Goal: Task Accomplishment & Management: Manage account settings

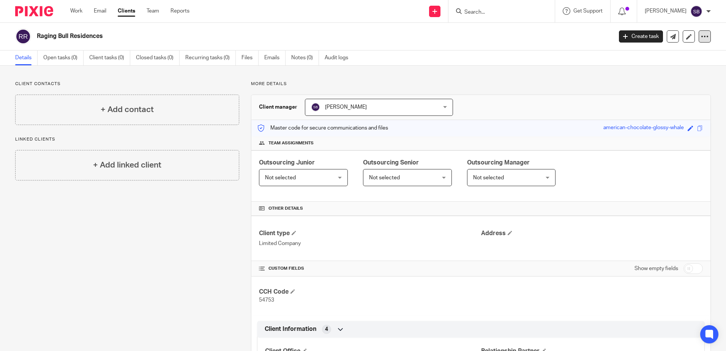
click at [701, 40] on icon at bounding box center [705, 37] width 8 height 8
click at [643, 87] on button "Archive client" at bounding box center [658, 89] width 84 height 10
click at [216, 53] on link "Recurring tasks (0)" at bounding box center [210, 58] width 51 height 15
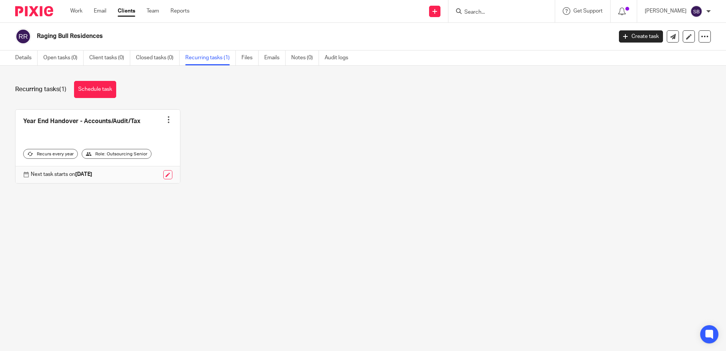
click at [80, 7] on div "Work Email Clients Team Reports Work Email Clients Team Reports Settings" at bounding box center [132, 11] width 138 height 22
click at [26, 55] on link "Details" at bounding box center [26, 58] width 22 height 15
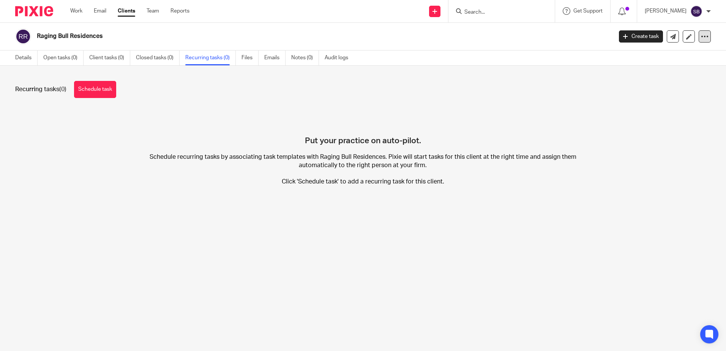
click at [701, 36] on icon at bounding box center [705, 37] width 8 height 8
click at [640, 88] on button "Archive client" at bounding box center [658, 89] width 84 height 10
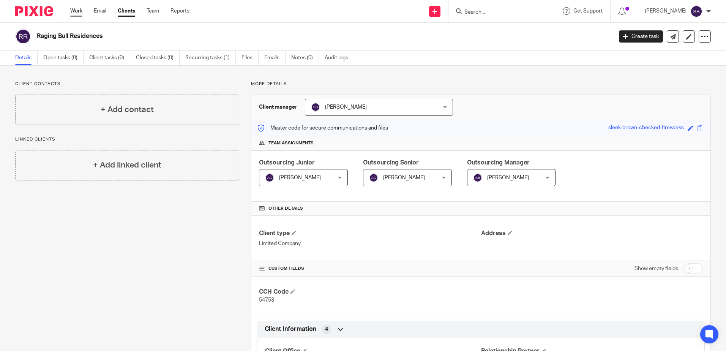
click at [73, 13] on link "Work" at bounding box center [76, 11] width 12 height 8
